Goal: Navigation & Orientation: Go to known website

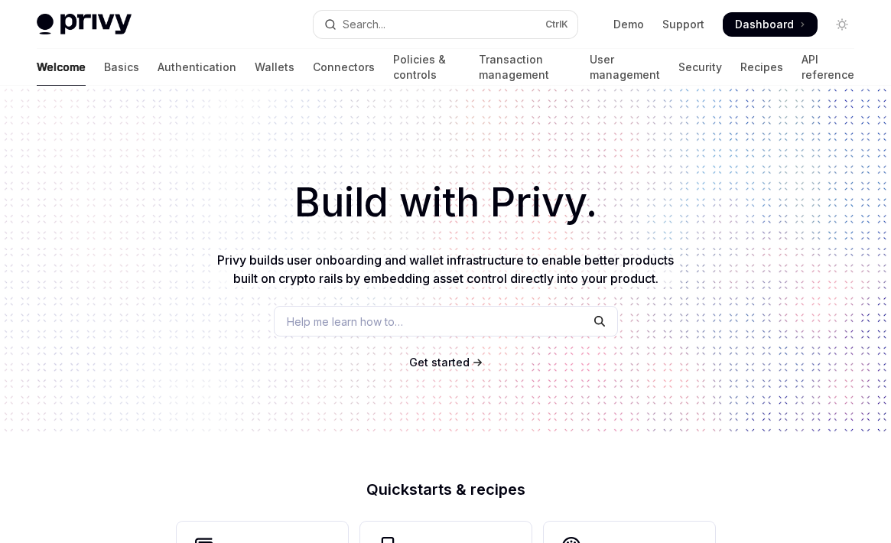
scroll to position [673, 0]
